Goal: Check status: Check status

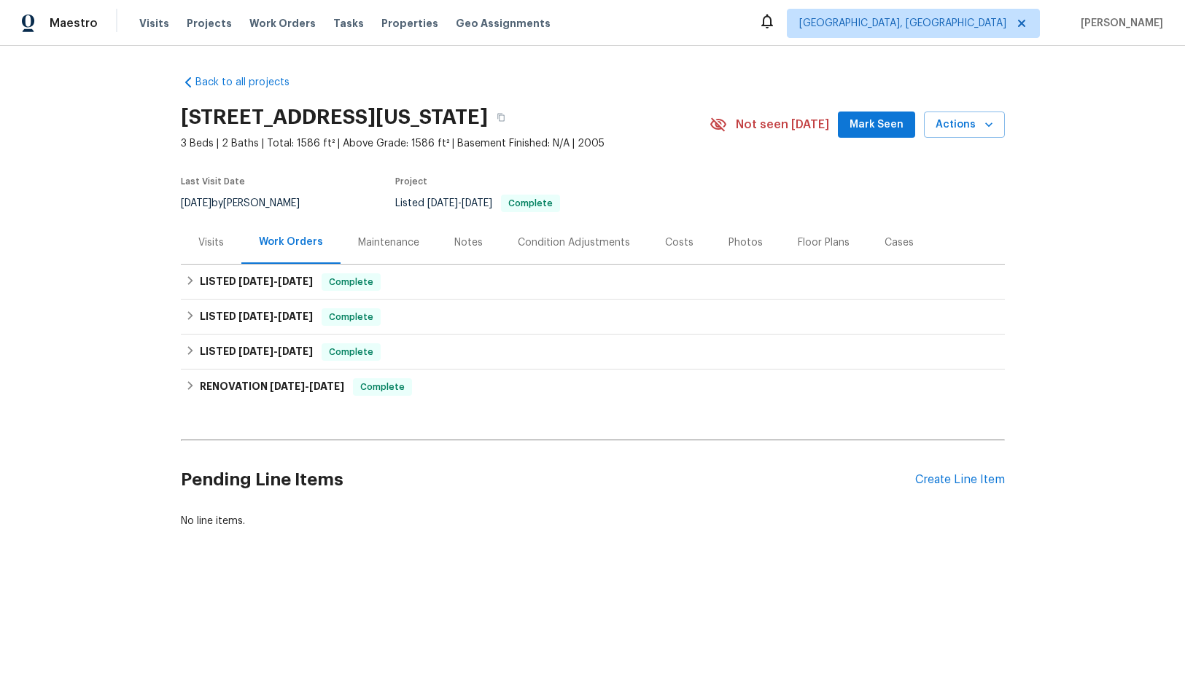
click at [560, 239] on div "Condition Adjustments" at bounding box center [574, 242] width 112 height 15
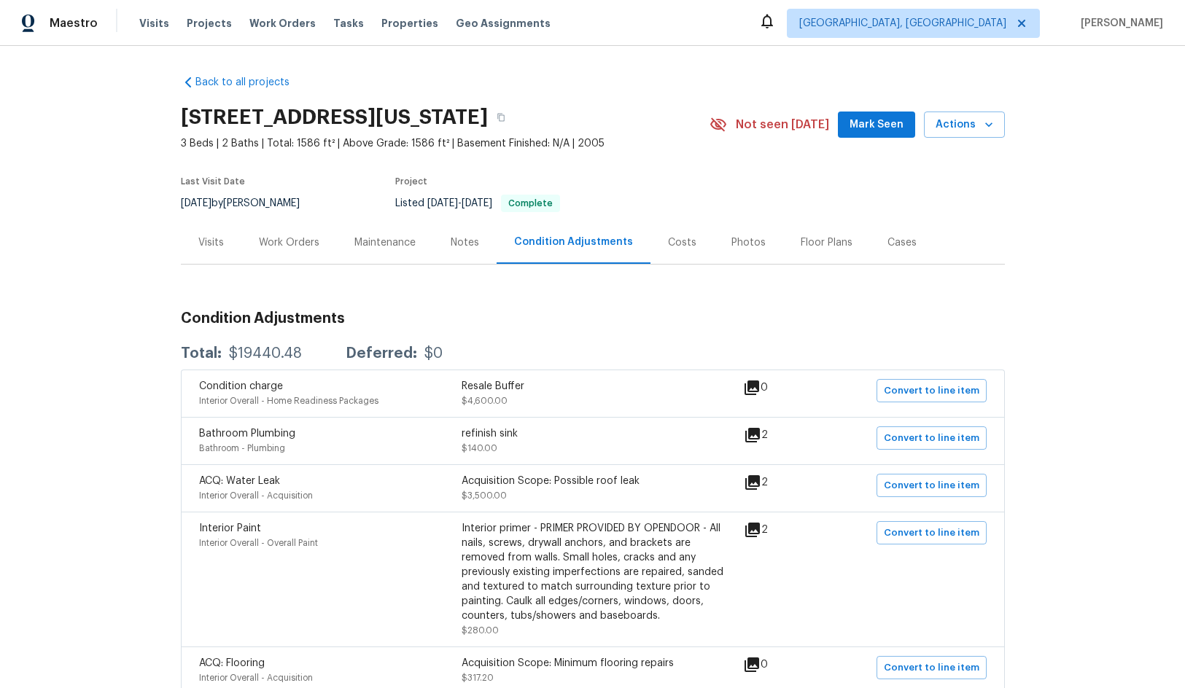
click at [389, 235] on div "Maintenance" at bounding box center [384, 242] width 61 height 15
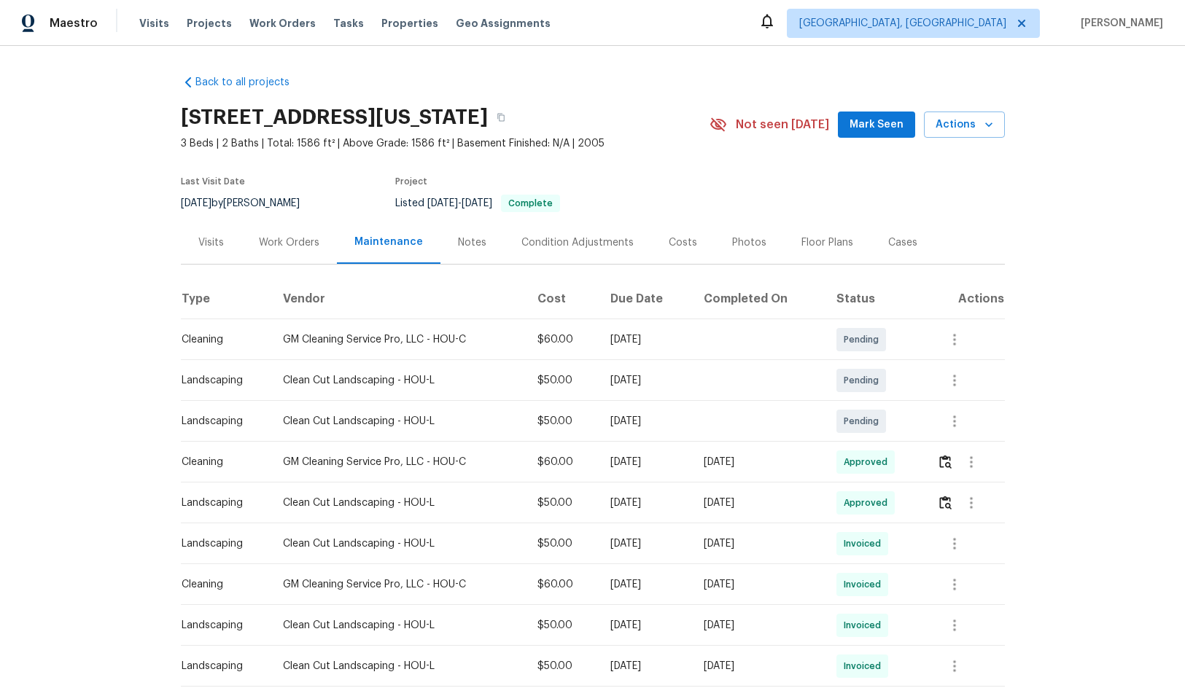
click at [284, 233] on div "Work Orders" at bounding box center [288, 242] width 95 height 43
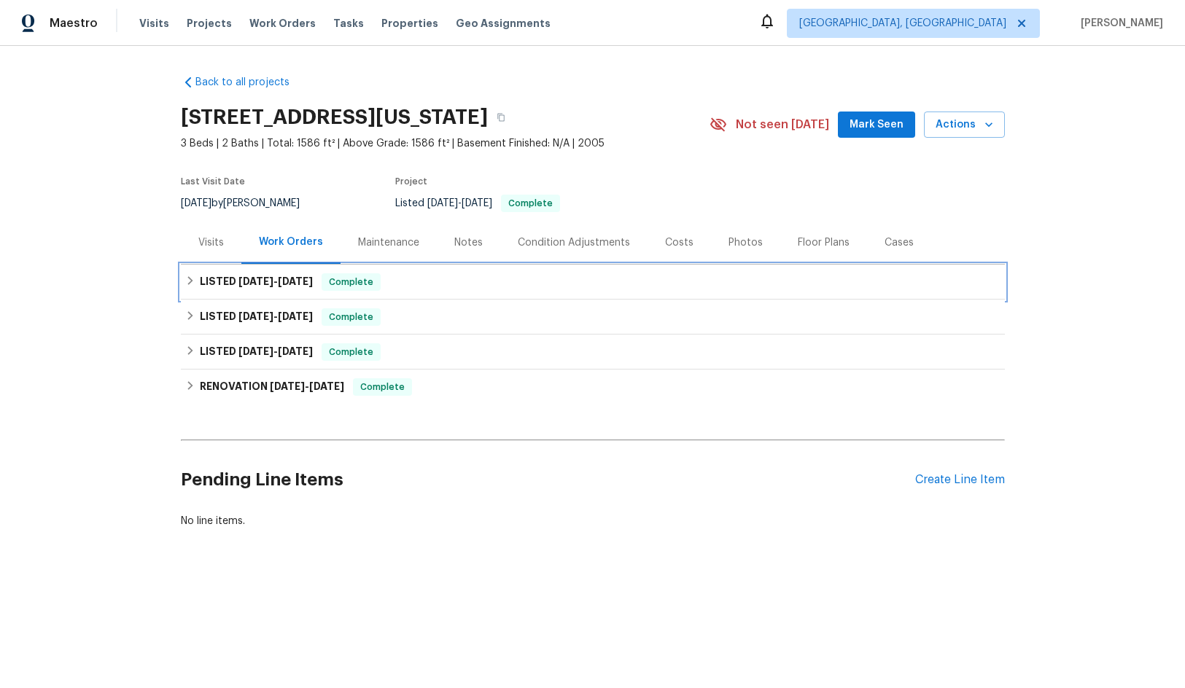
click at [284, 279] on span "[DATE]" at bounding box center [295, 281] width 35 height 10
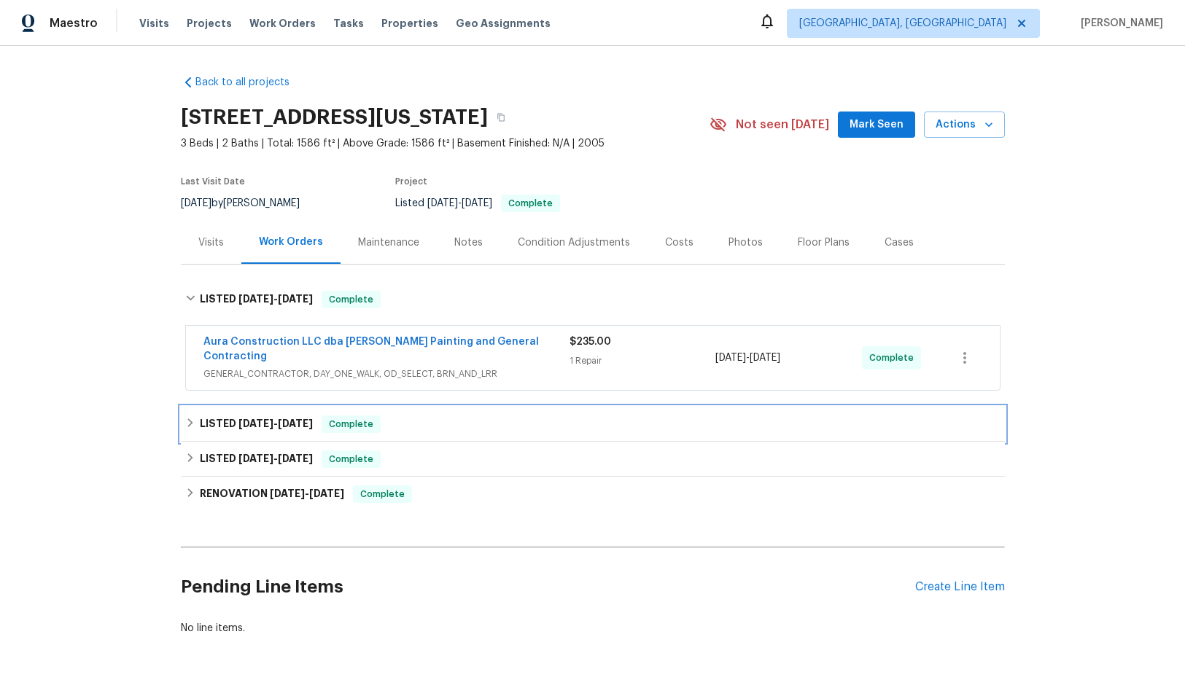
click at [285, 418] on span "[DATE]" at bounding box center [295, 423] width 35 height 10
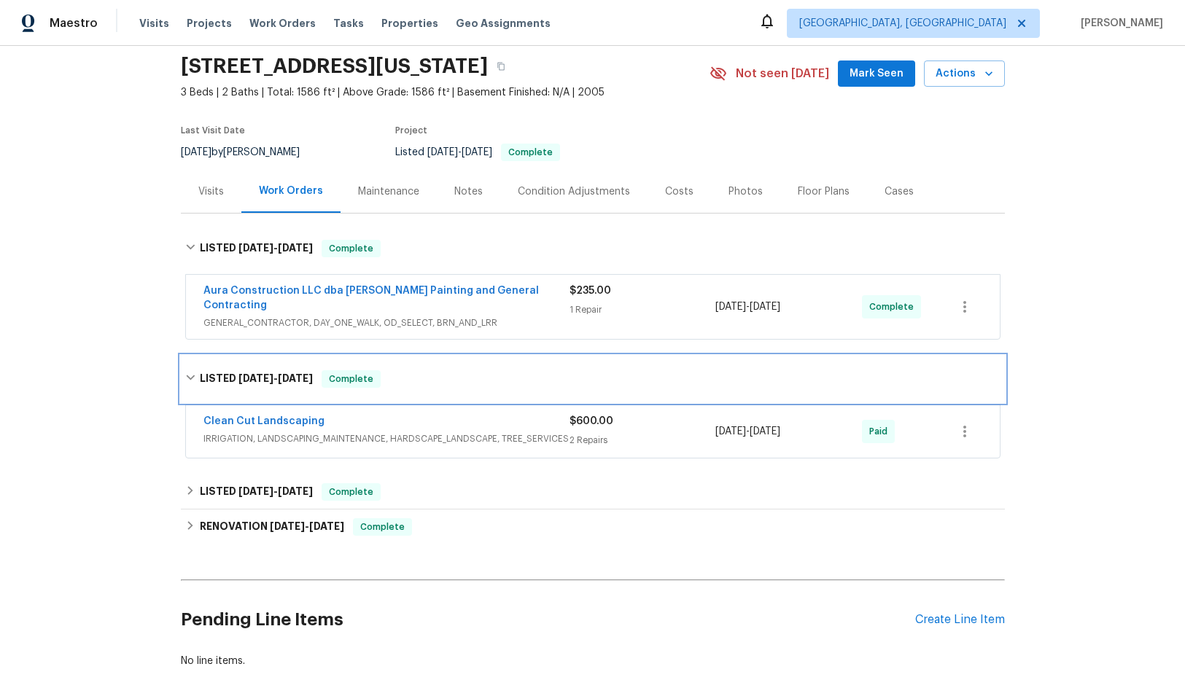
scroll to position [130, 0]
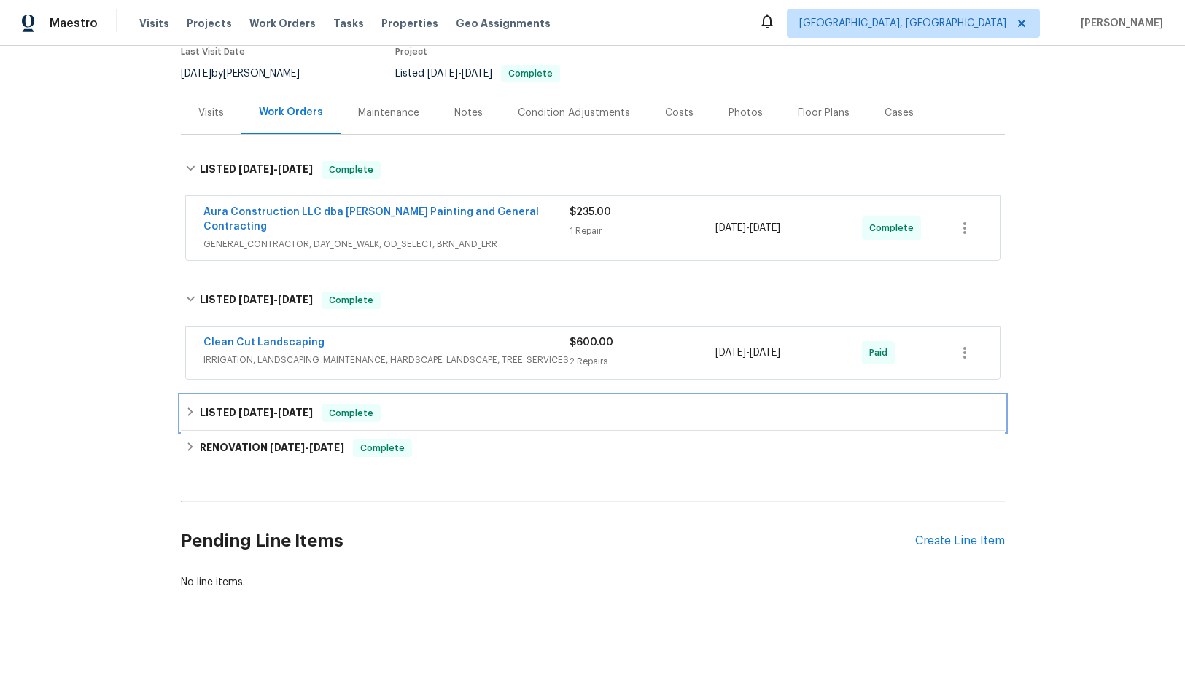
click at [284, 407] on span "[DATE]" at bounding box center [295, 412] width 35 height 10
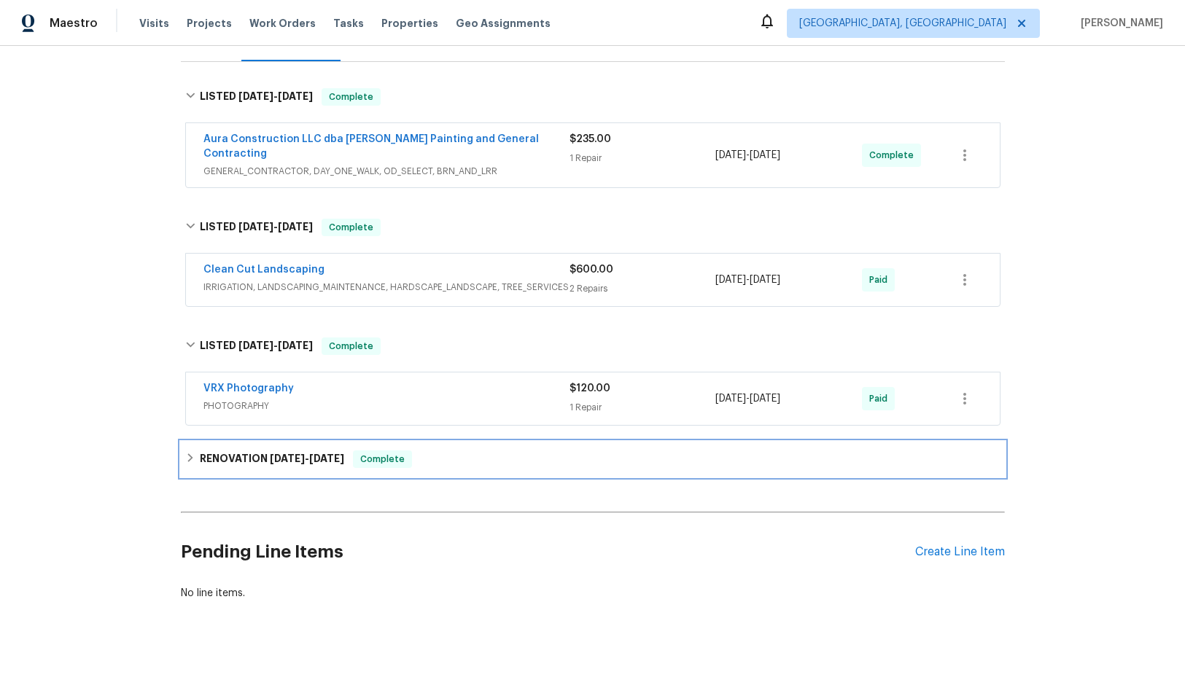
drag, startPoint x: 289, startPoint y: 445, endPoint x: 338, endPoint y: 456, distance: 50.2
click at [287, 453] on span "[DATE]" at bounding box center [287, 458] width 35 height 10
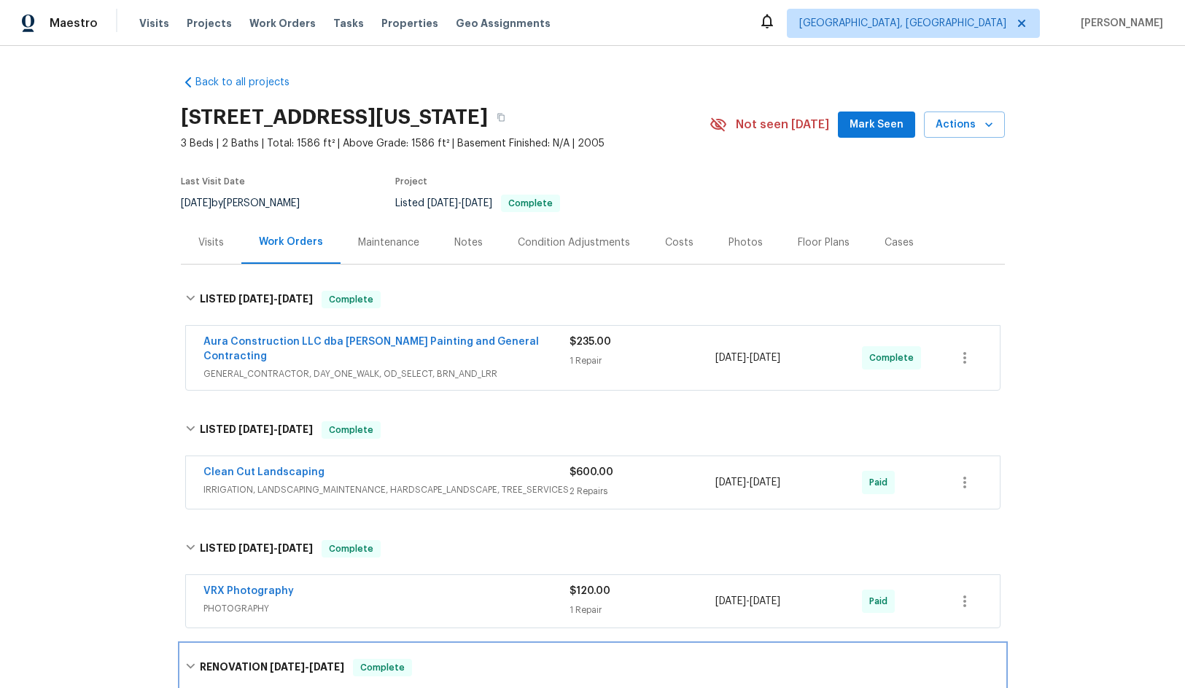
scroll to position [73, 0]
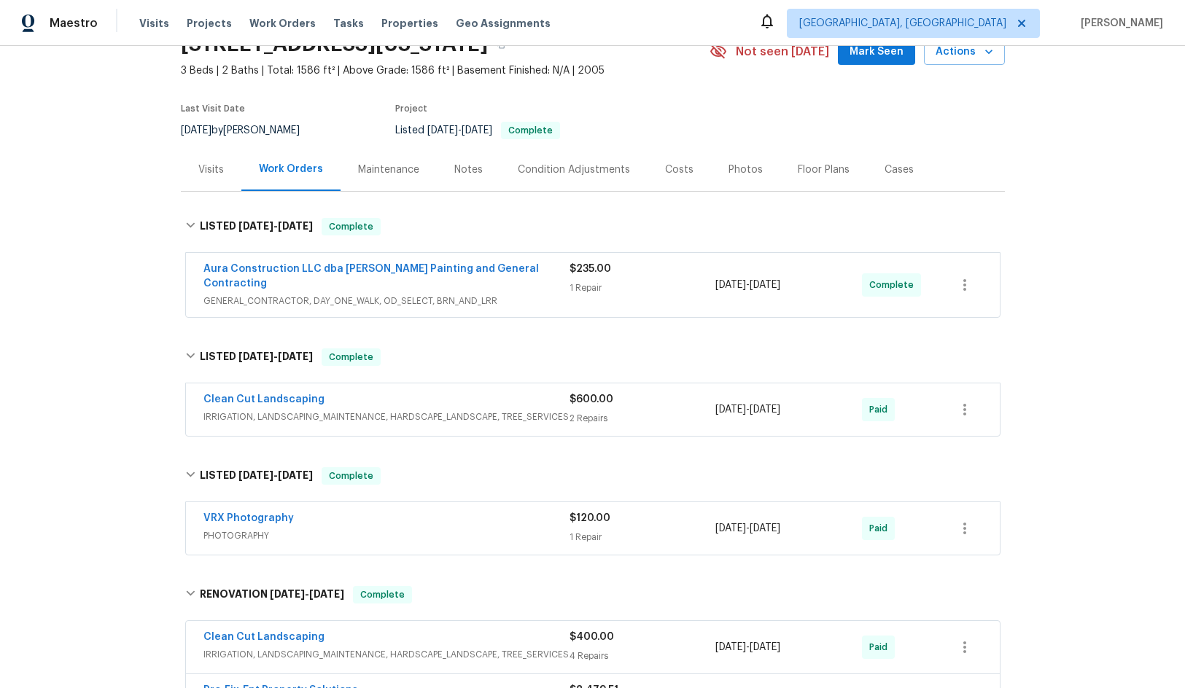
click at [211, 165] on div "Visits" at bounding box center [211, 170] width 26 height 15
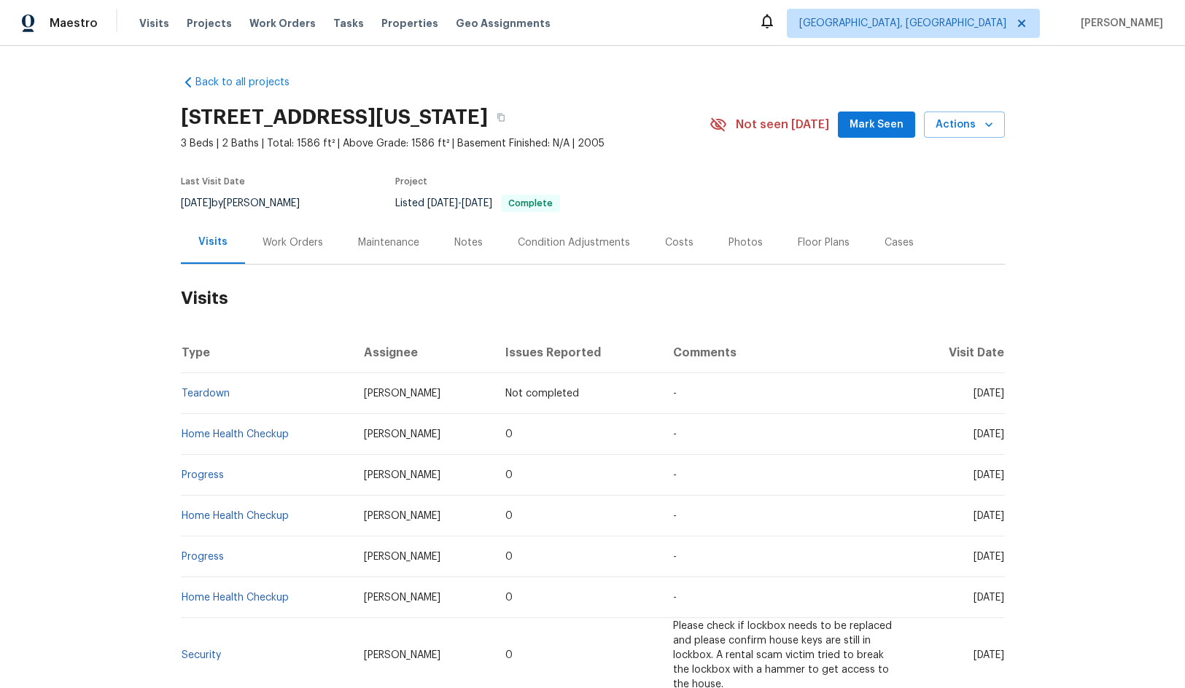
click at [375, 234] on div "Maintenance" at bounding box center [388, 242] width 96 height 43
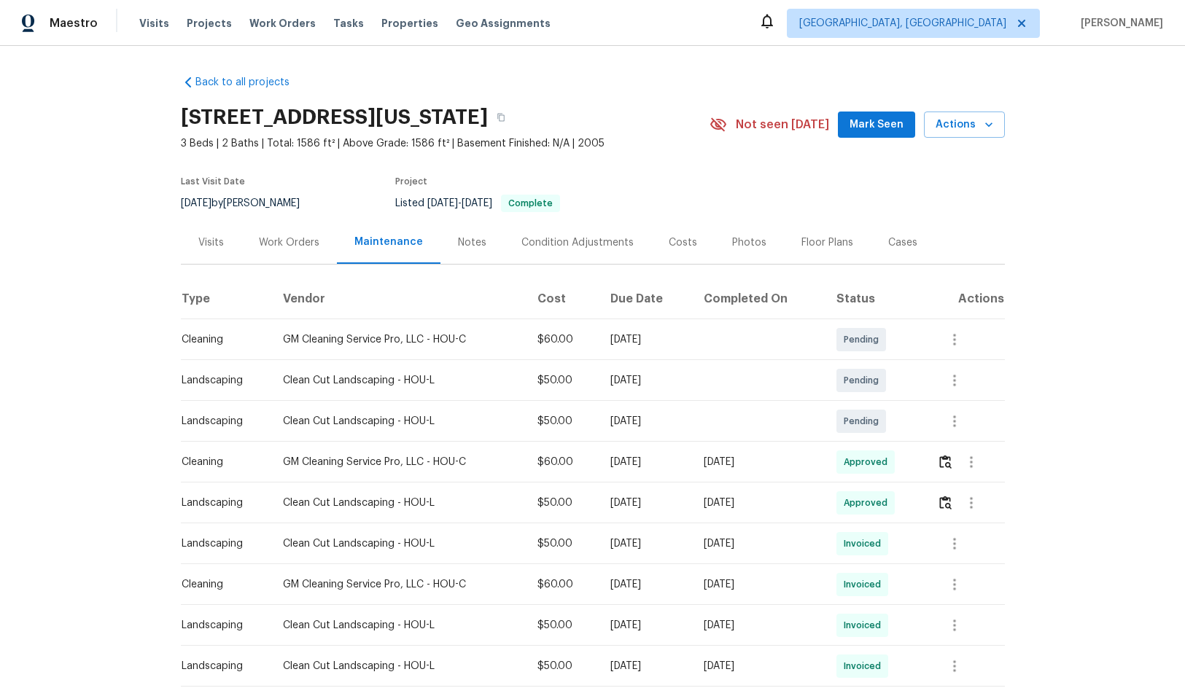
click at [557, 239] on div "Condition Adjustments" at bounding box center [577, 242] width 112 height 15
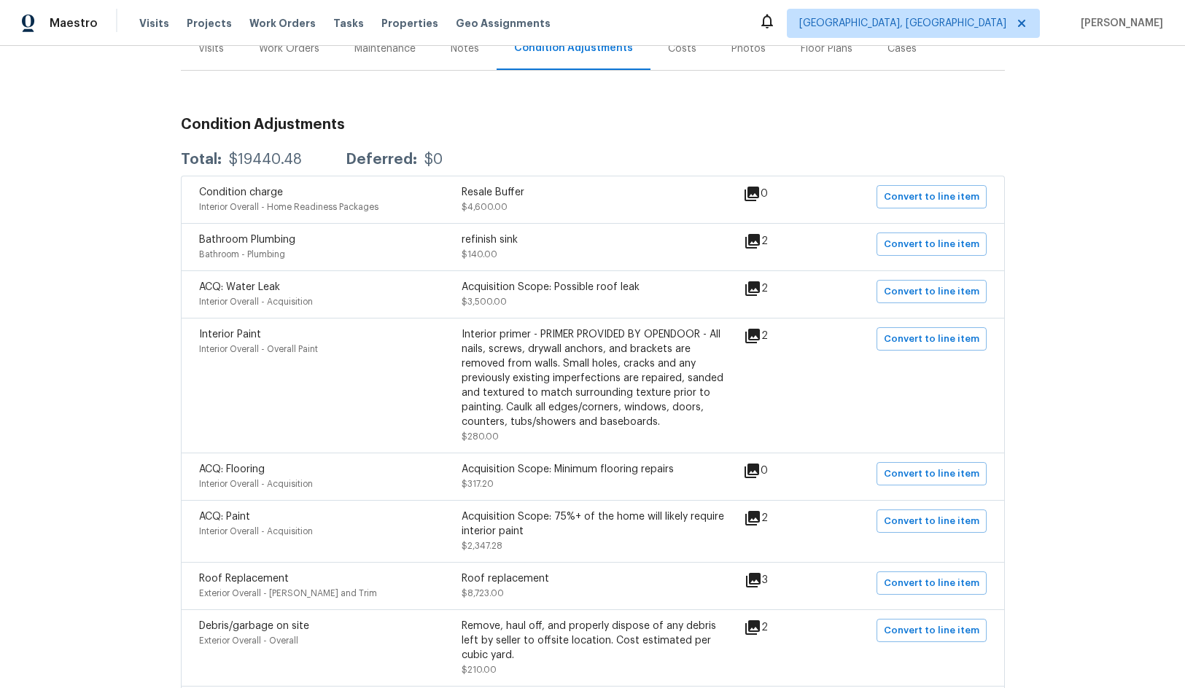
scroll to position [219, 0]
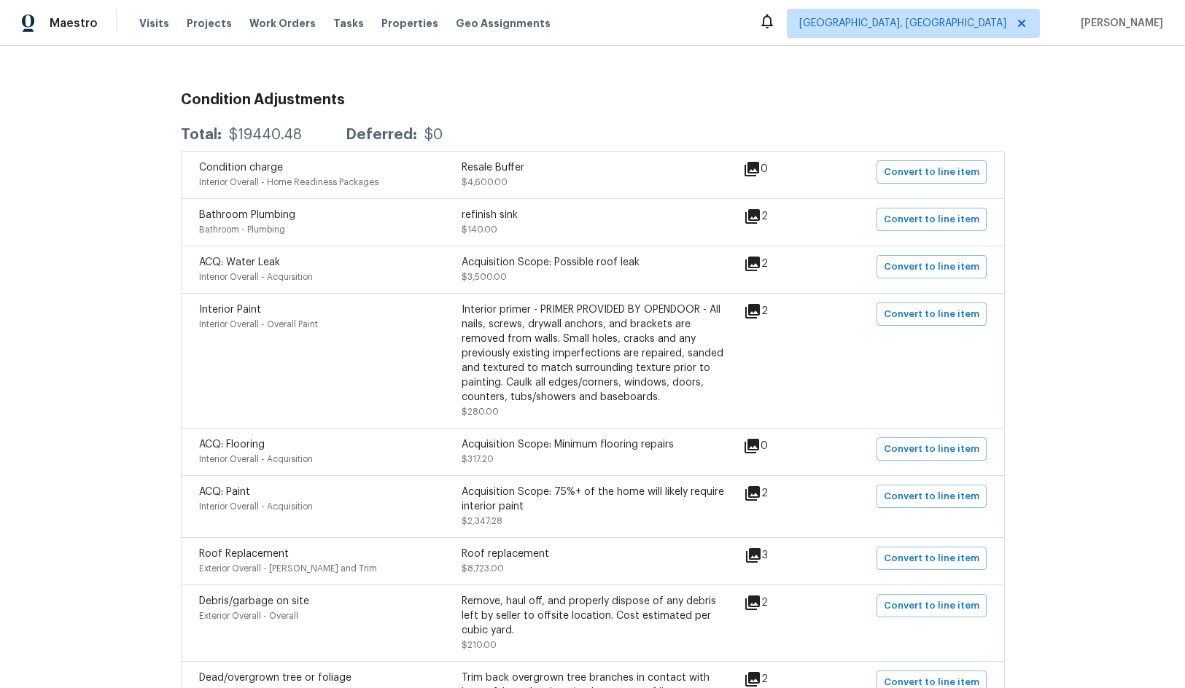
click at [657, 266] on div "Acquisition Scope: Possible roof leak" at bounding box center [592, 262] width 262 height 15
click at [621, 270] on div "Acquisition Scope: Possible roof leak $3,500.00" at bounding box center [592, 269] width 262 height 29
click at [790, 269] on div "2" at bounding box center [779, 263] width 71 height 17
click at [682, 257] on div "Acquisition Scope: Possible roof leak" at bounding box center [592, 262] width 262 height 15
click at [620, 268] on div "Acquisition Scope: Possible roof leak" at bounding box center [592, 262] width 262 height 15
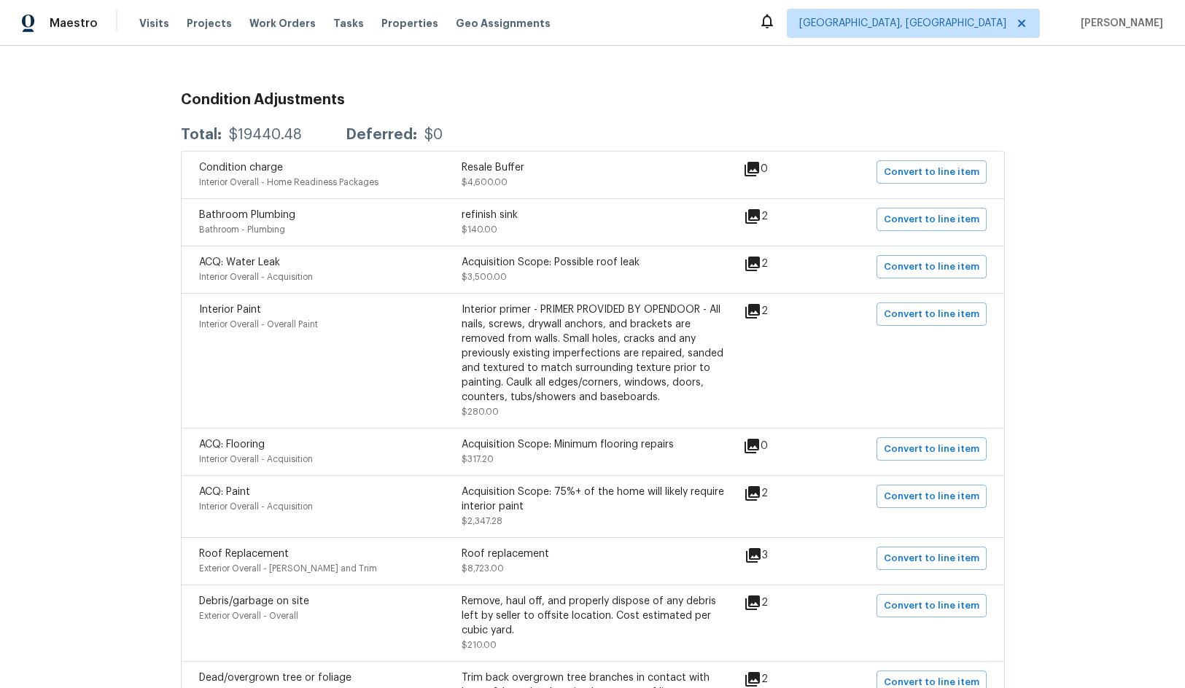
click at [628, 265] on div "Acquisition Scope: Possible roof leak" at bounding box center [592, 262] width 262 height 15
click at [645, 264] on div "Acquisition Scope: Possible roof leak" at bounding box center [592, 262] width 262 height 15
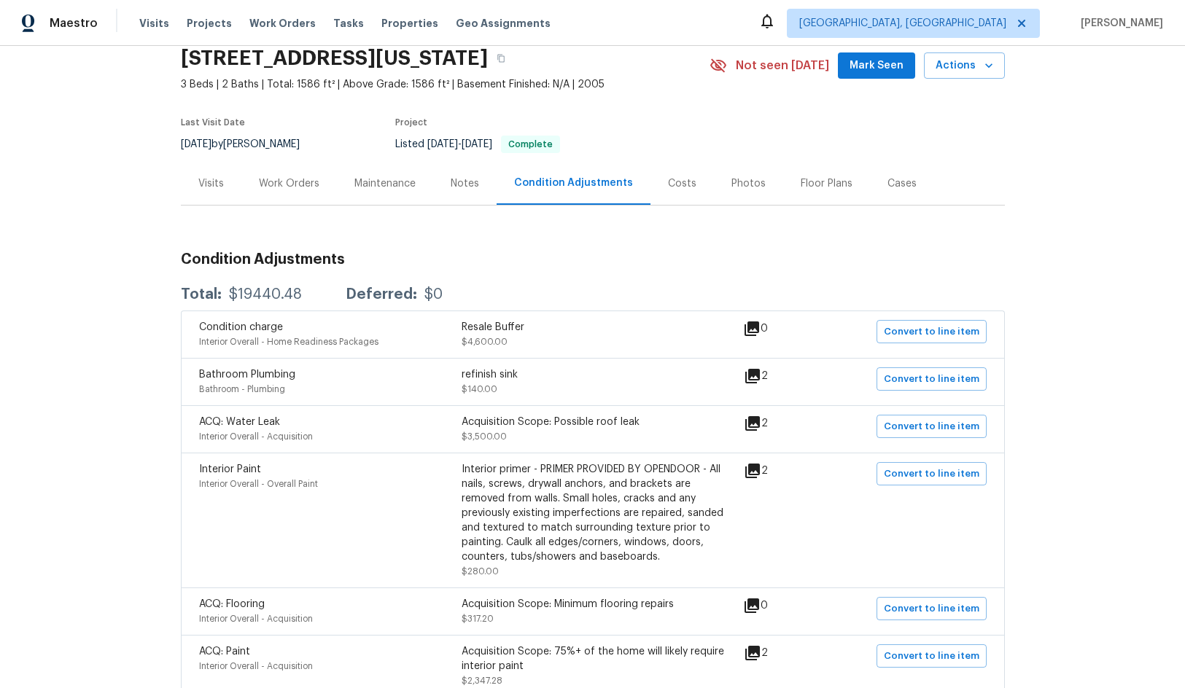
scroll to position [0, 0]
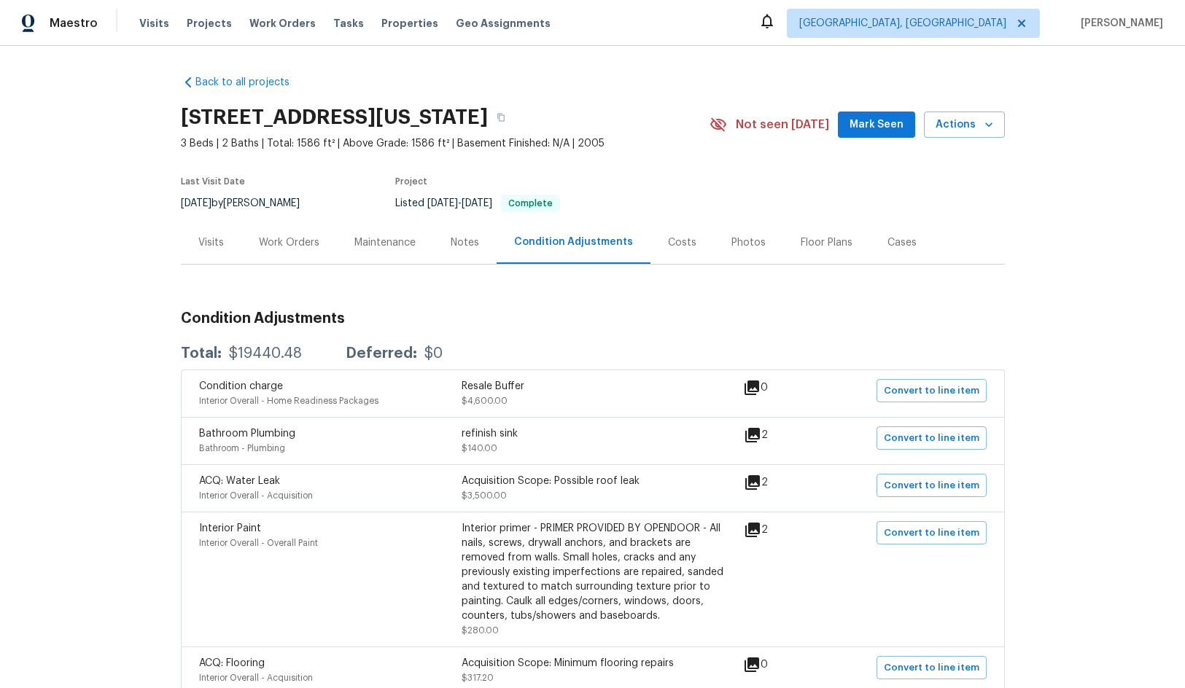
click at [677, 165] on section "[STREET_ADDRESS][US_STATE] 3 Beds | 2 Baths | Total: 1586 ft² | Above Grade: 15…" at bounding box center [593, 159] width 824 height 122
